Goal: Find specific page/section: Find specific page/section

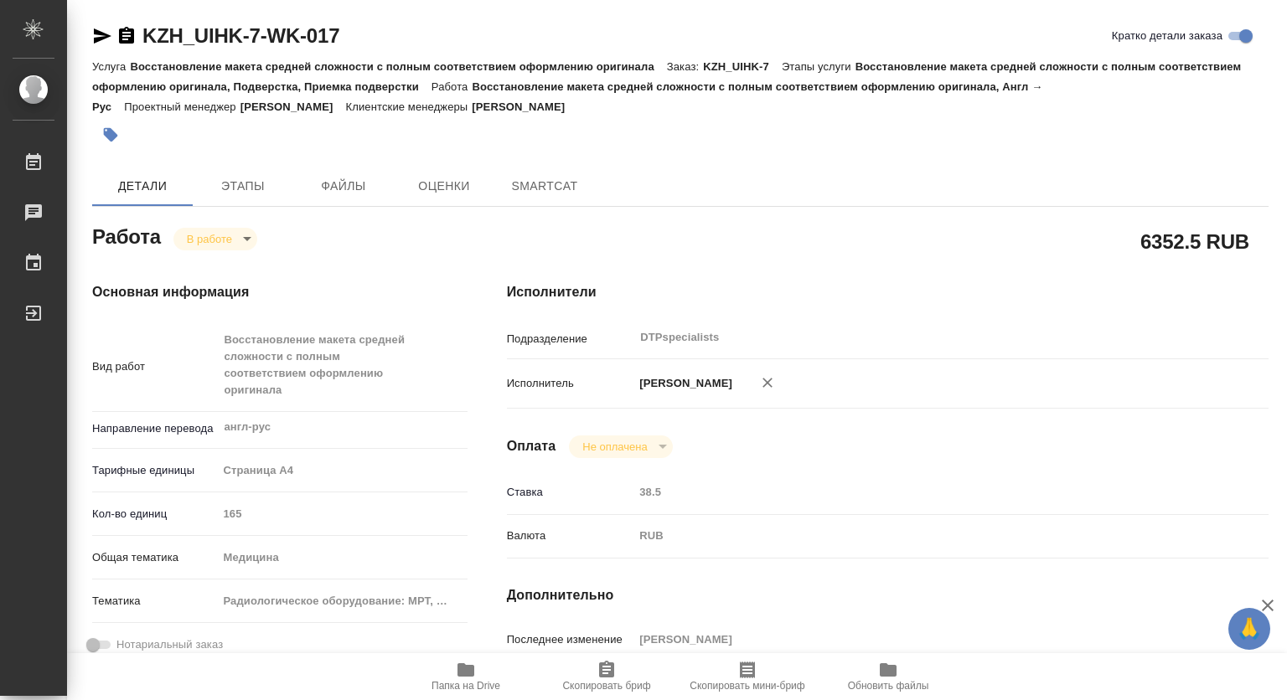
type textarea "x"
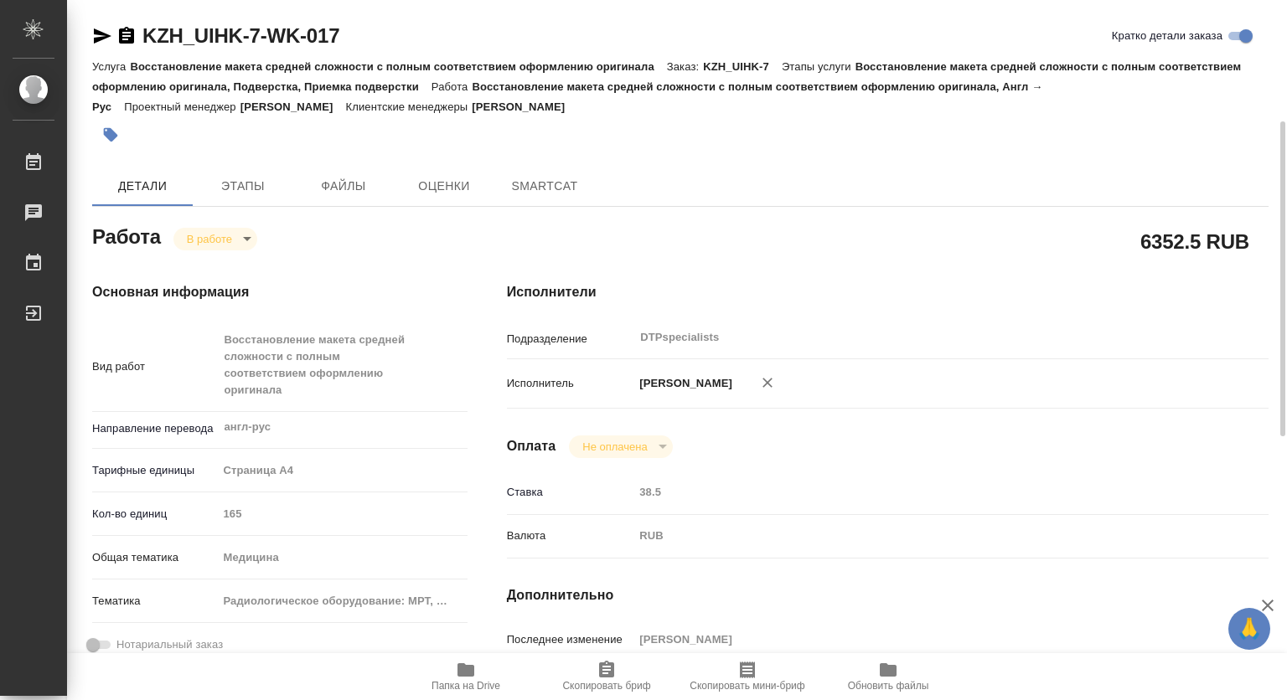
scroll to position [335, 0]
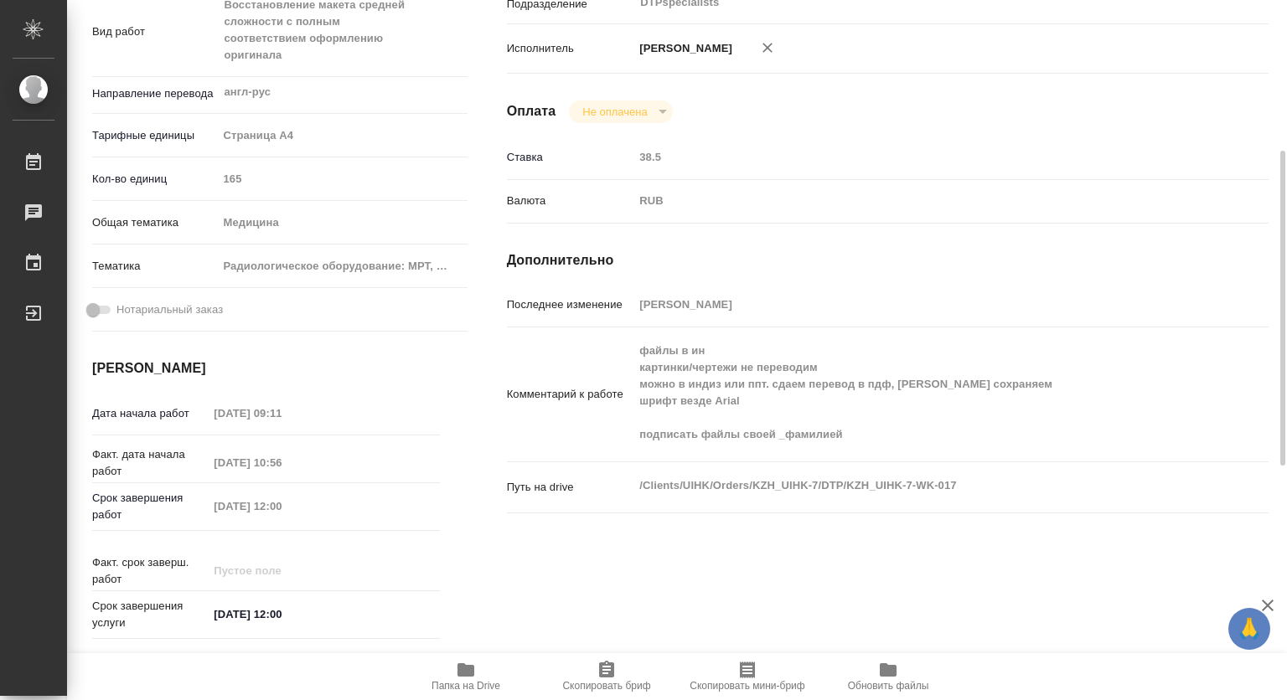
type textarea "x"
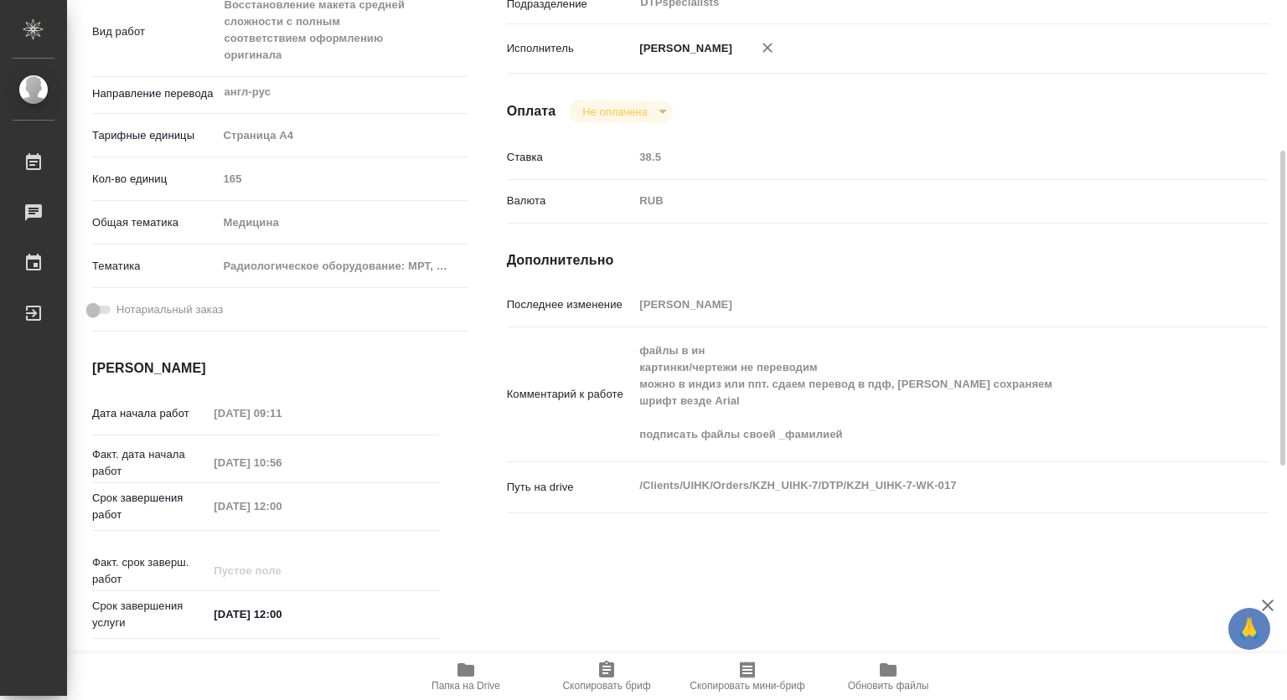
type textarea "x"
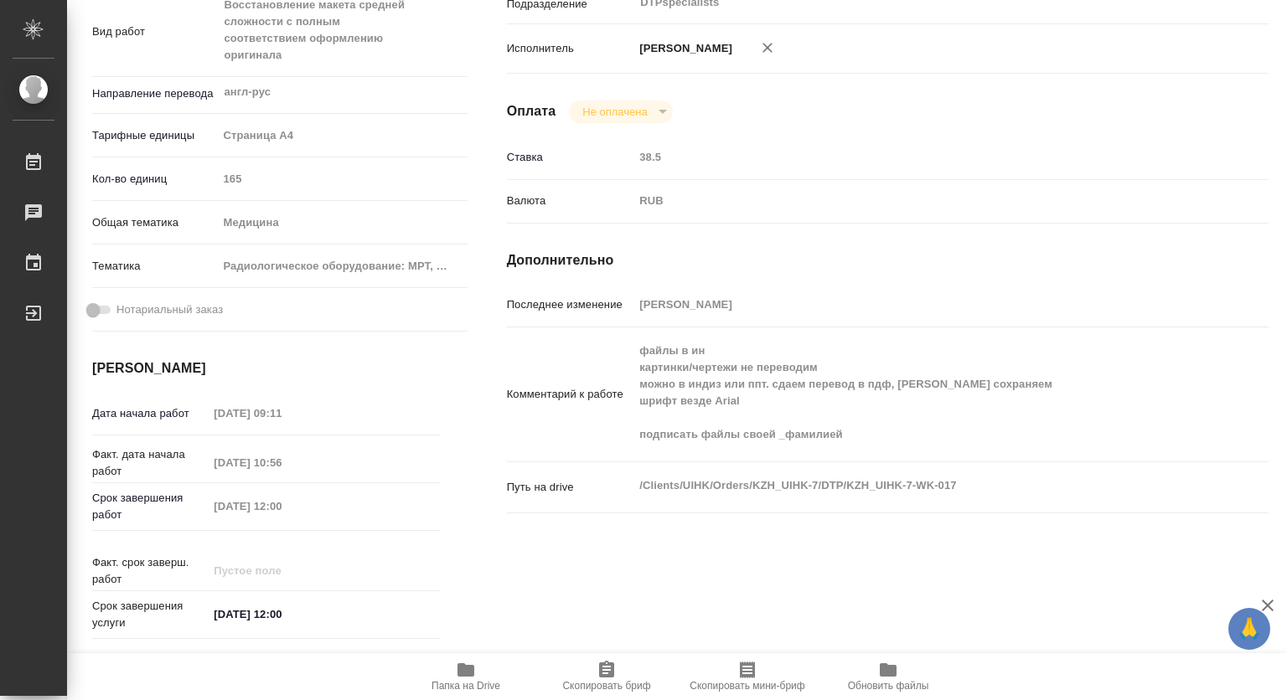
scroll to position [0, 0]
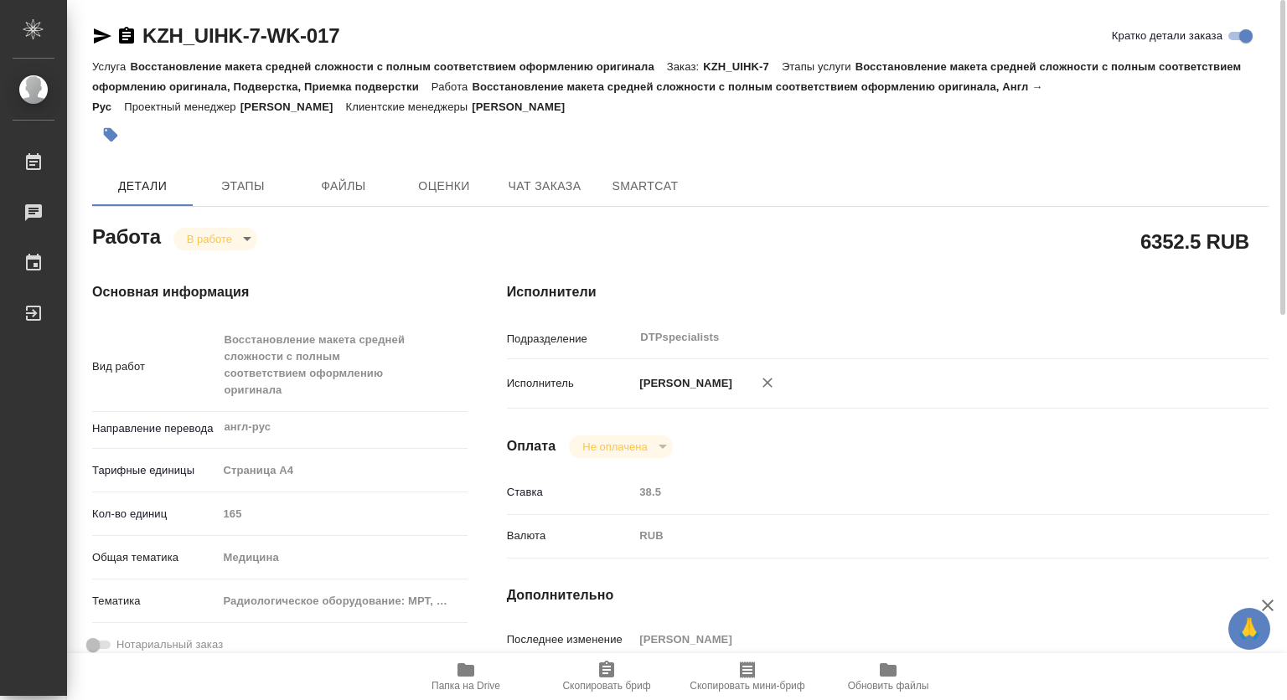
type textarea "x"
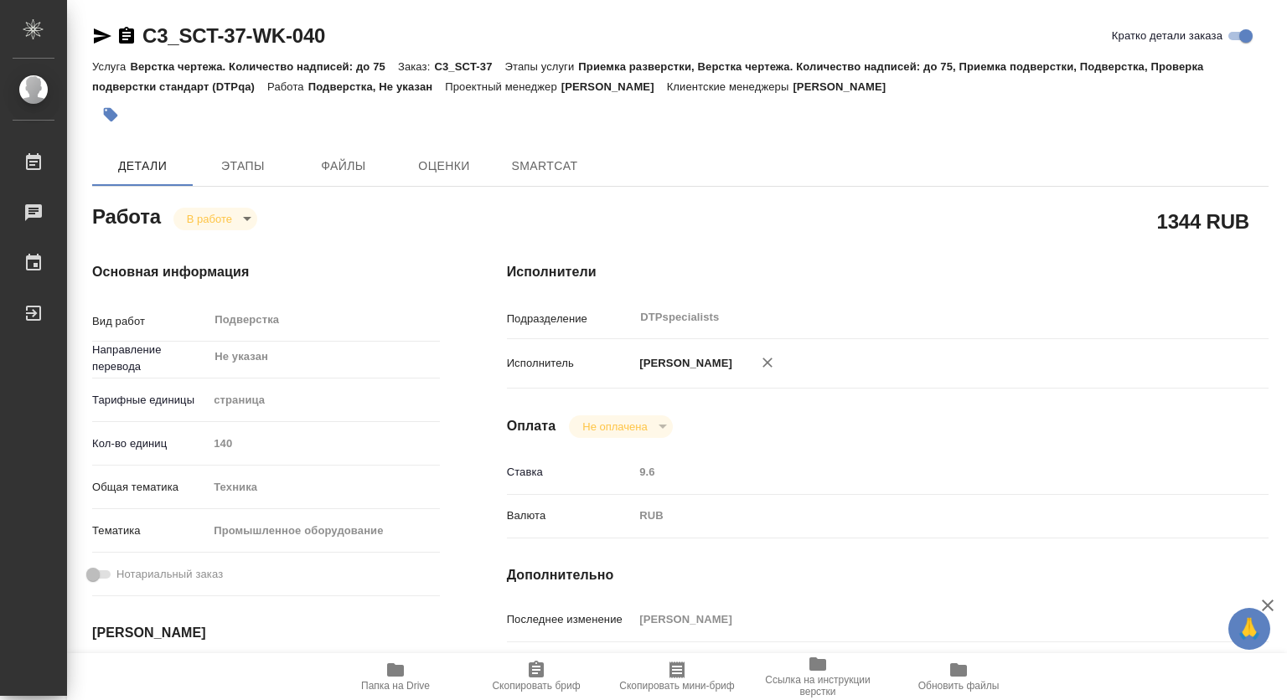
type textarea "x"
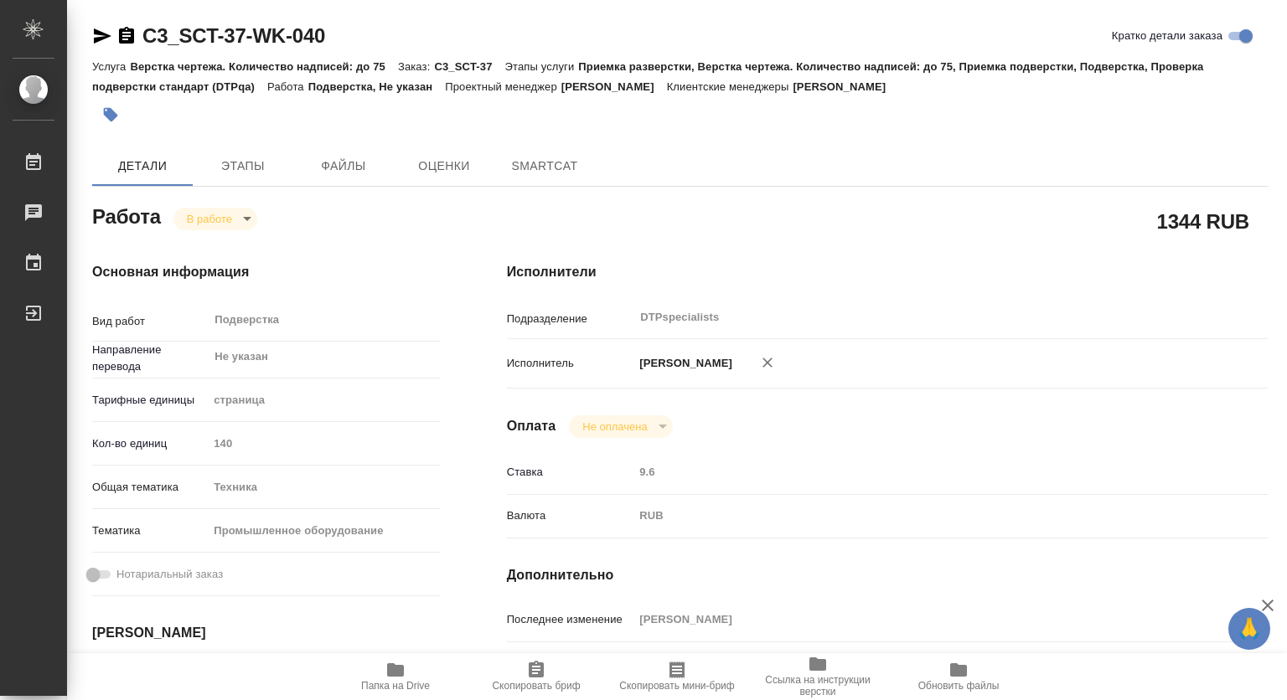
type textarea "x"
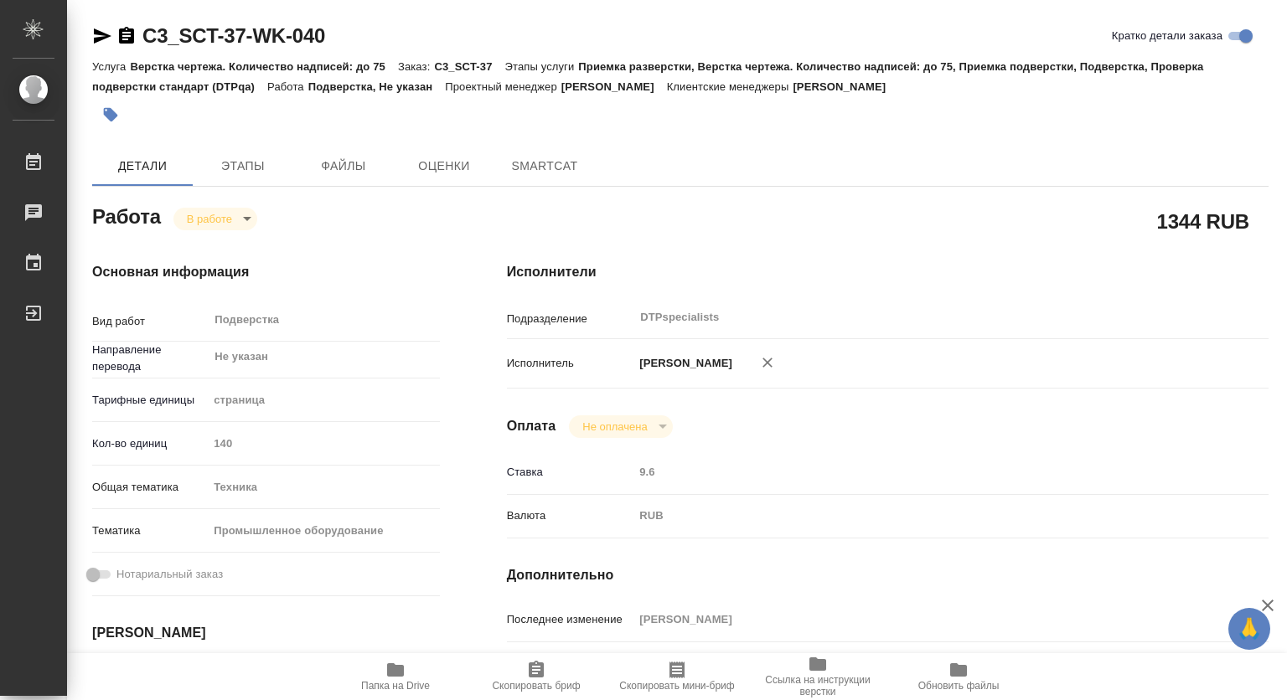
type textarea "x"
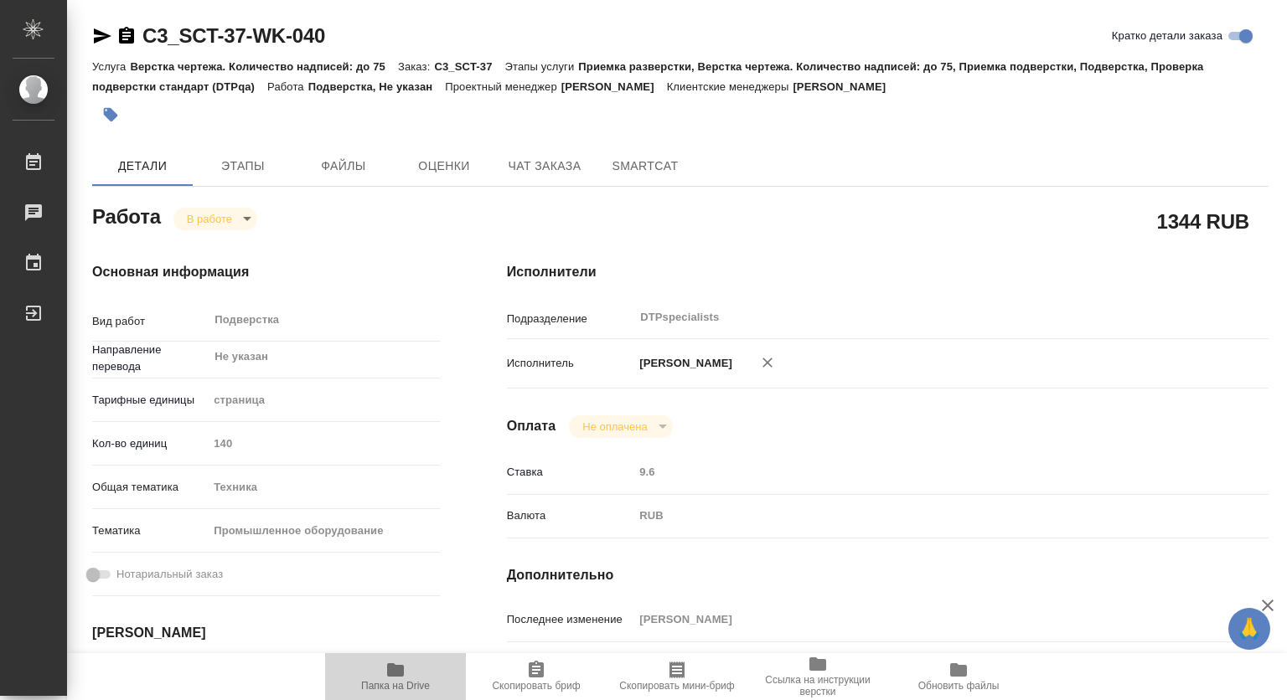
click at [400, 674] on icon "button" at bounding box center [395, 669] width 17 height 13
type textarea "x"
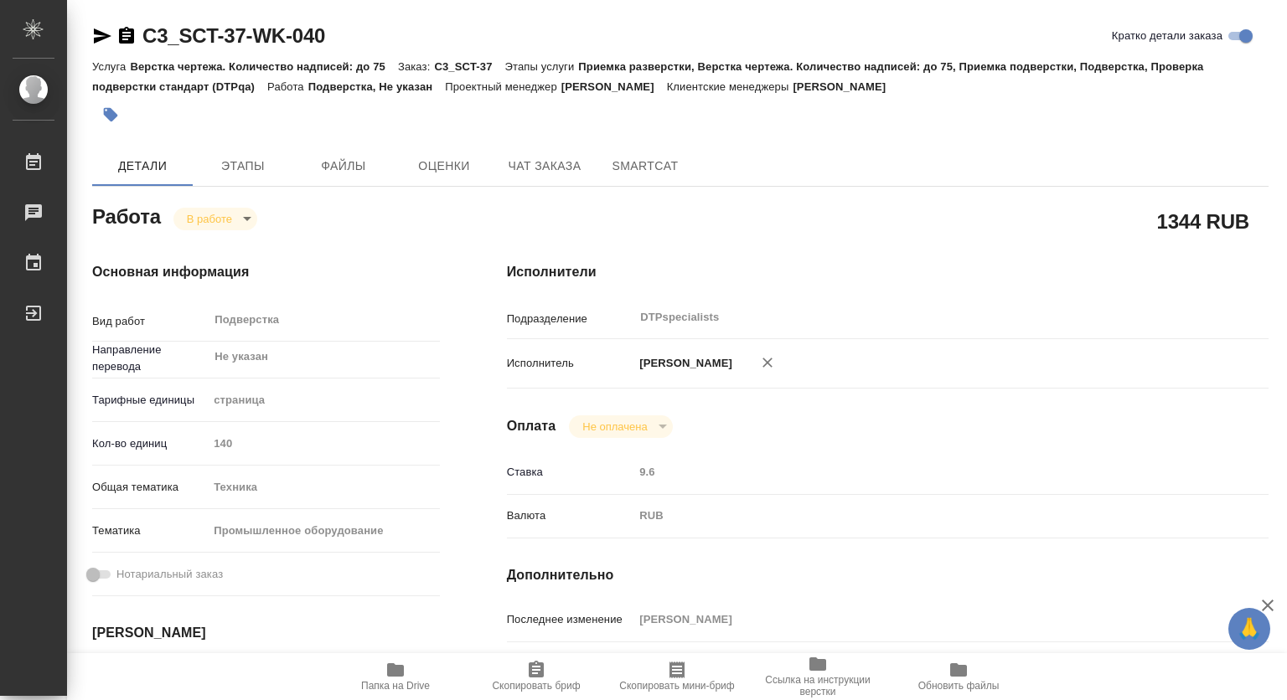
type textarea "x"
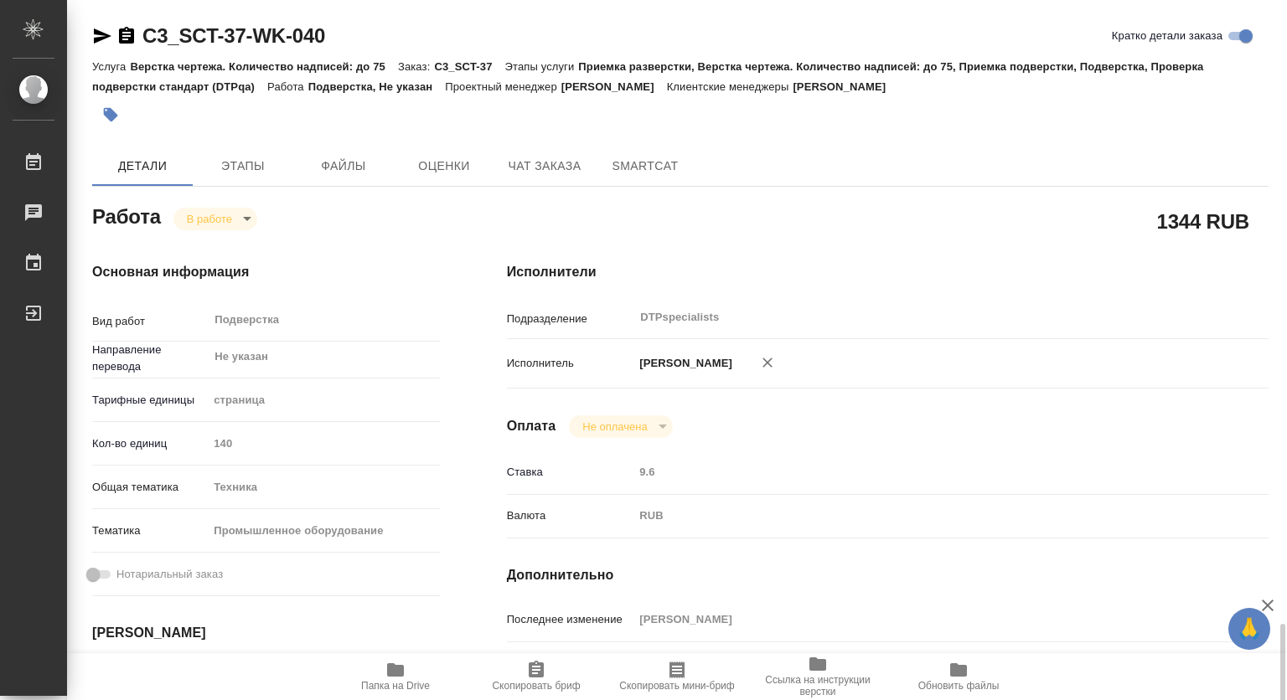
type textarea "x"
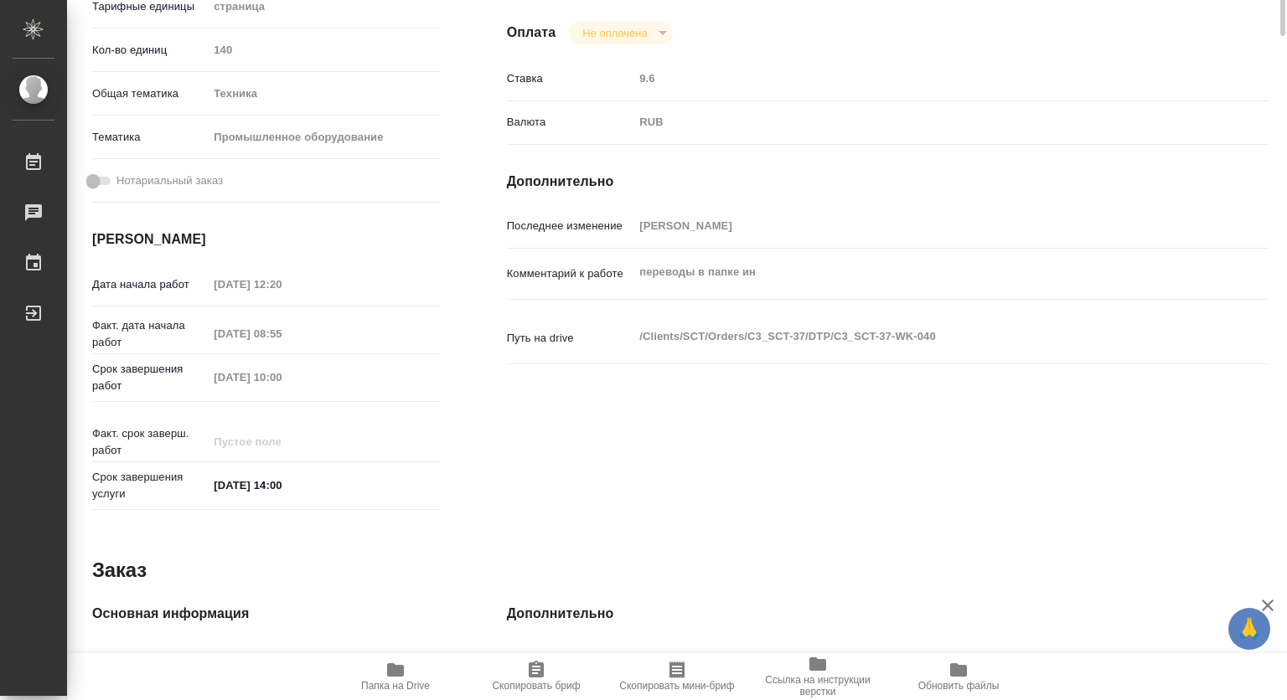
scroll to position [59, 0]
